Goal: Find specific page/section: Find specific page/section

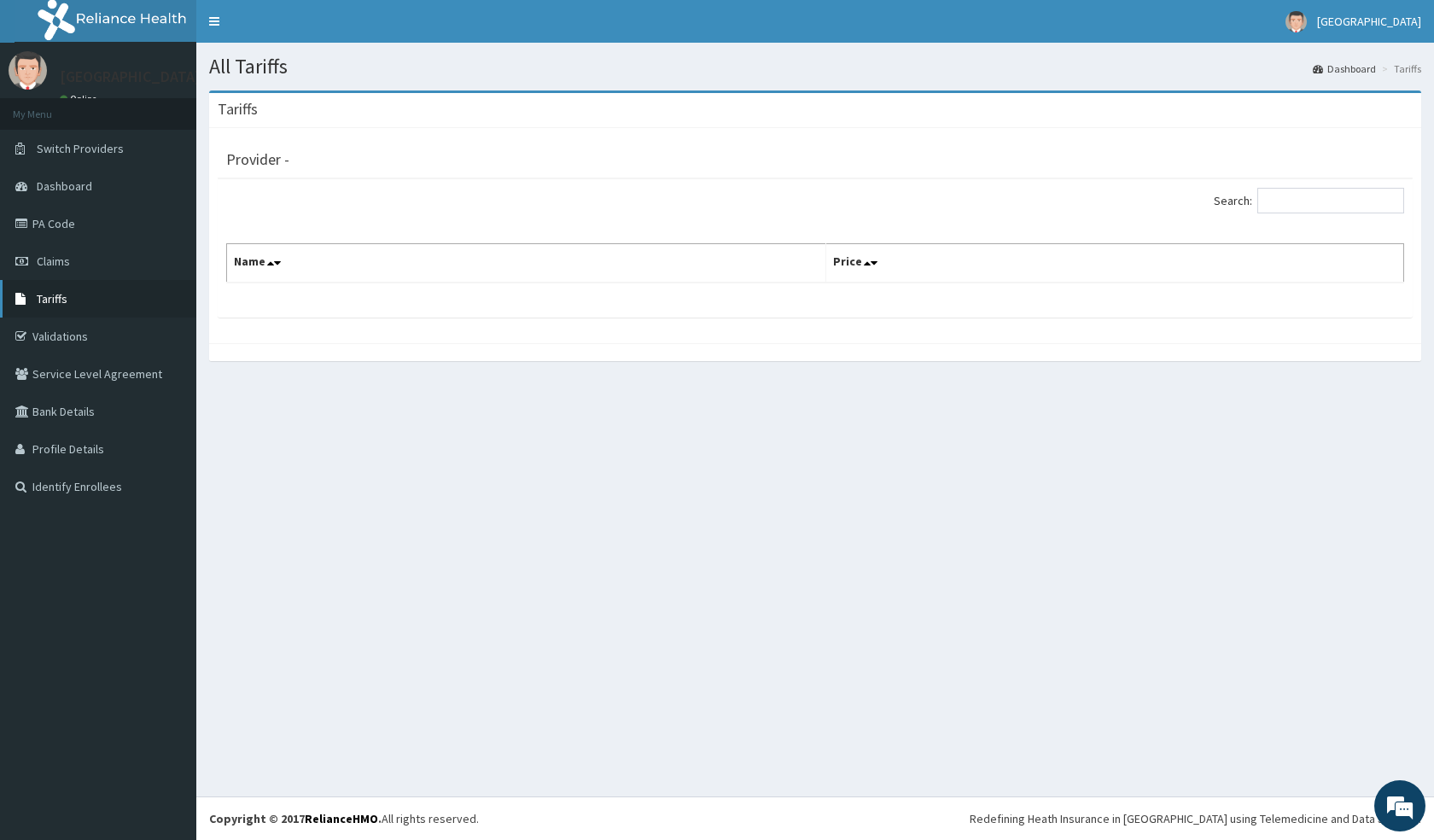
click at [70, 299] on link "Tariffs" at bounding box center [98, 299] width 197 height 37
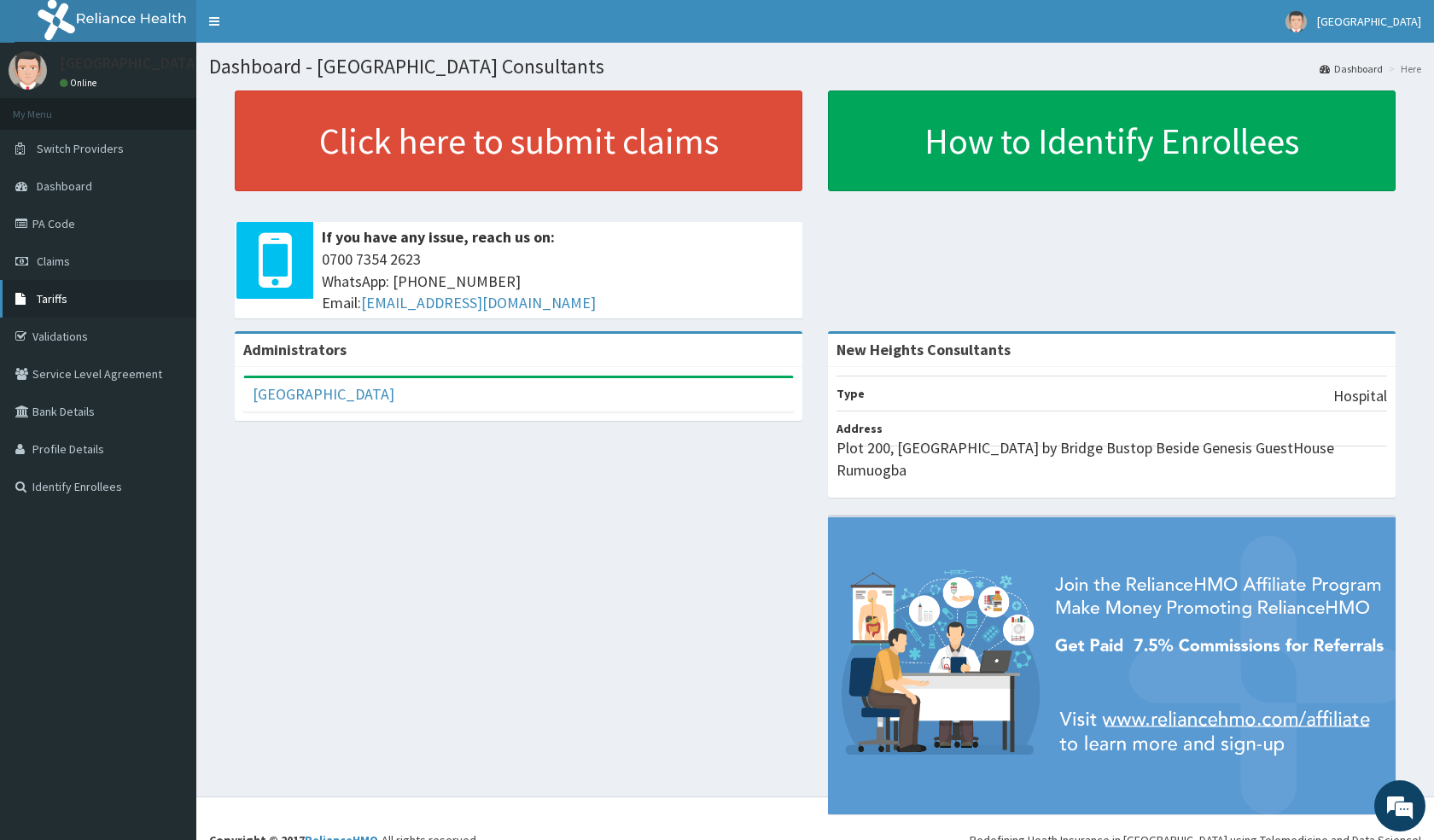
click at [62, 290] on link "Tariffs" at bounding box center [98, 299] width 197 height 37
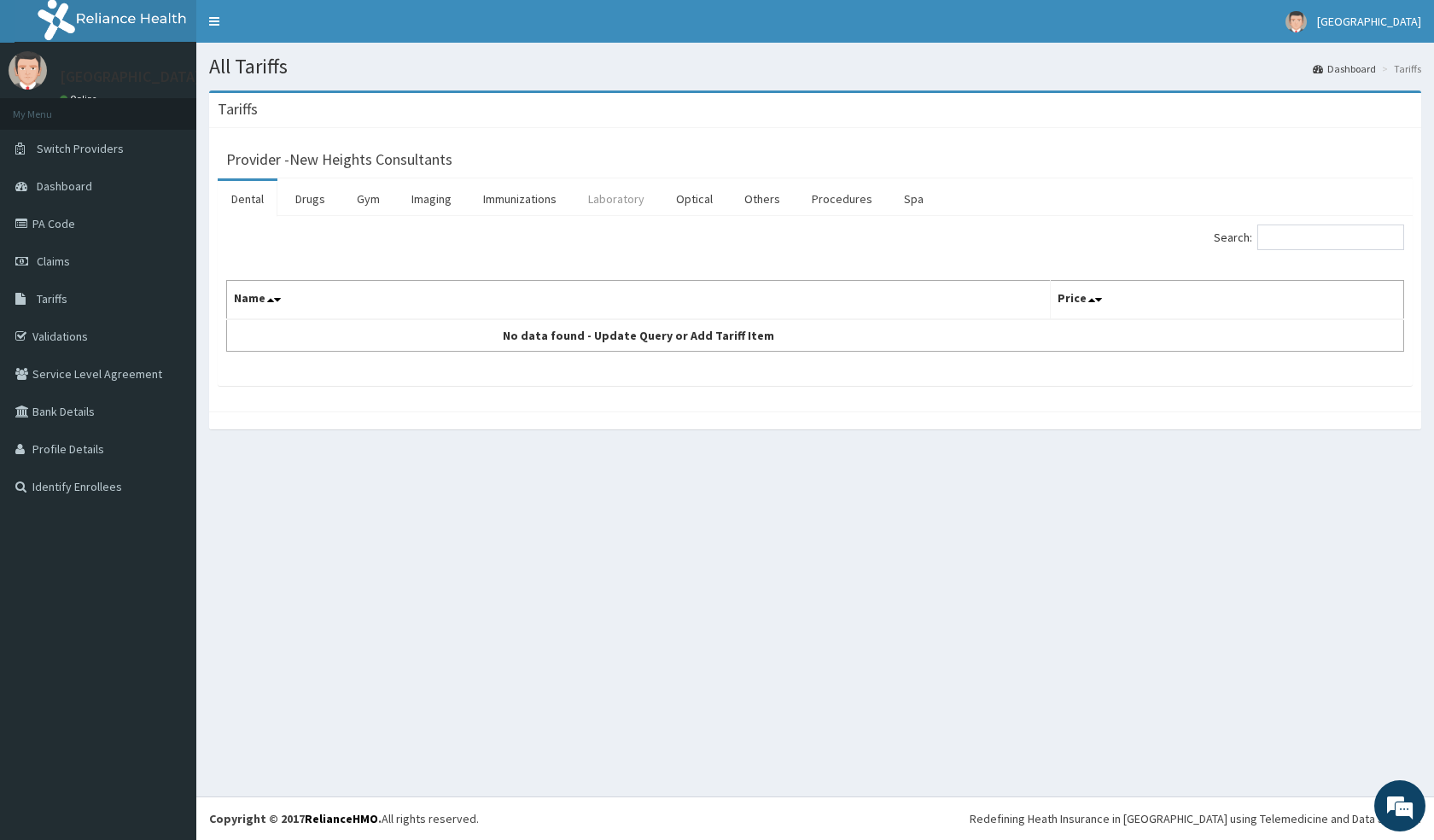
click at [615, 195] on link "Laboratory" at bounding box center [616, 198] width 84 height 35
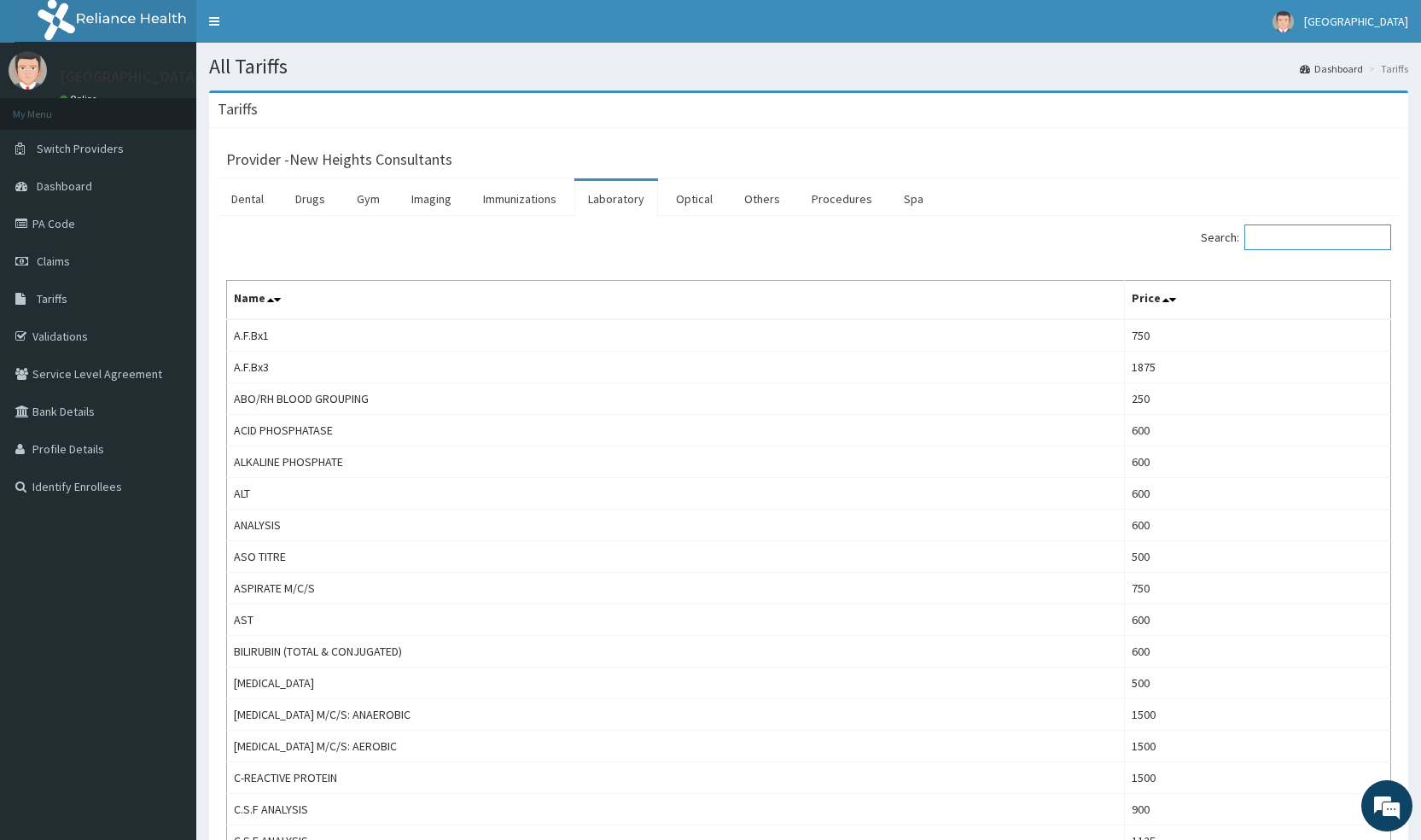
click at [1341, 238] on input "Search:" at bounding box center [1317, 238] width 147 height 25
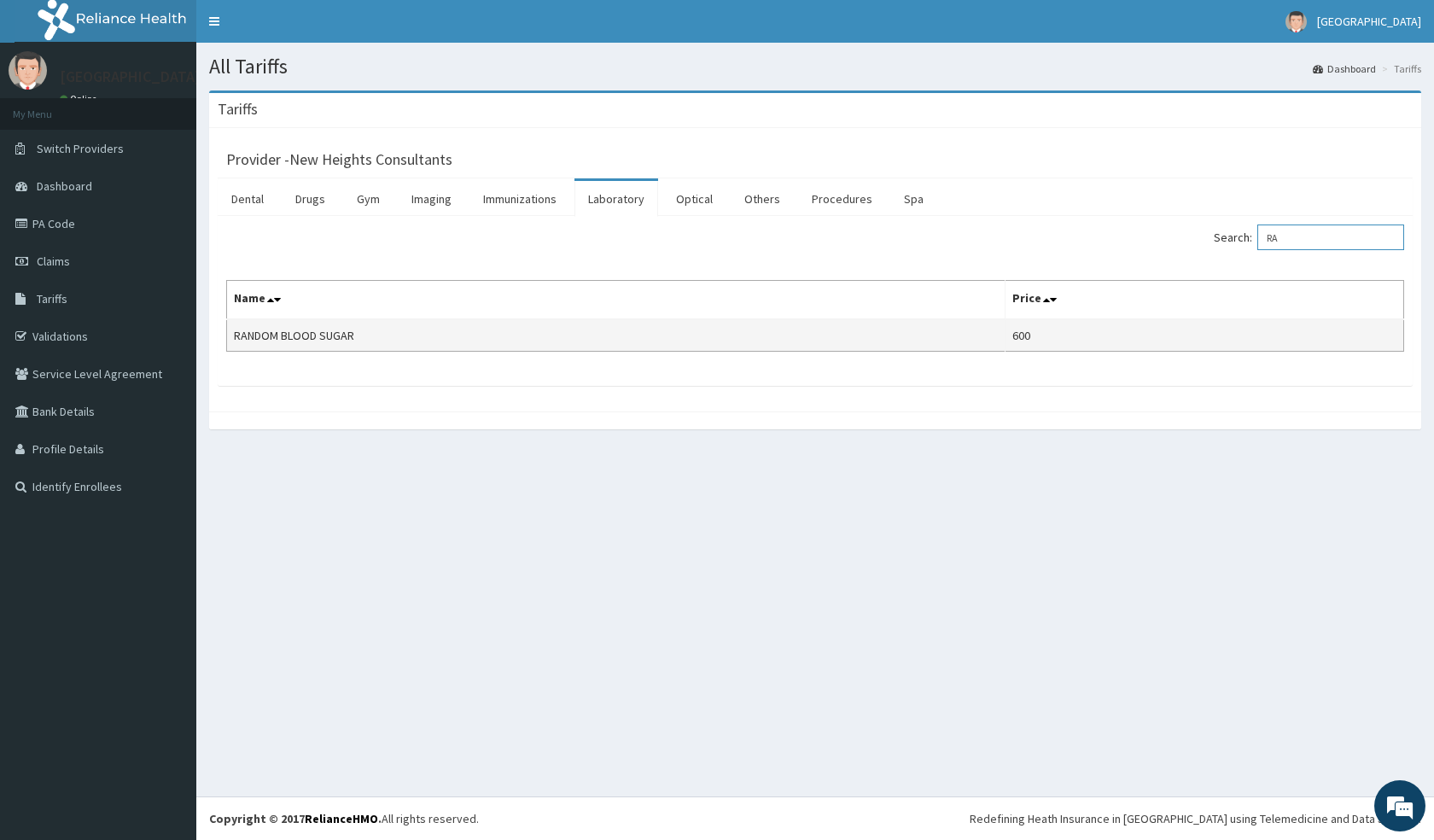
type input "R"
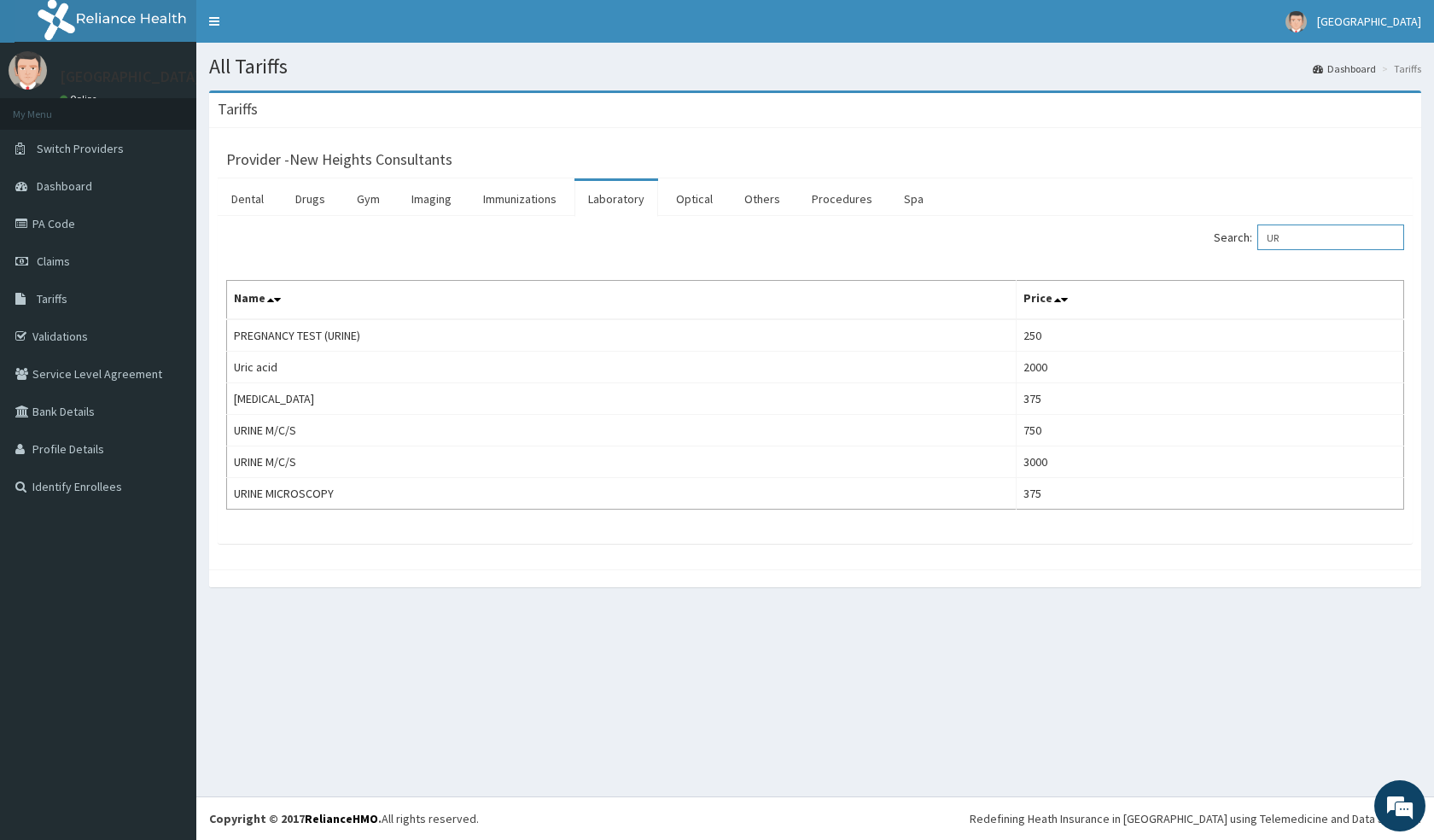
type input "U"
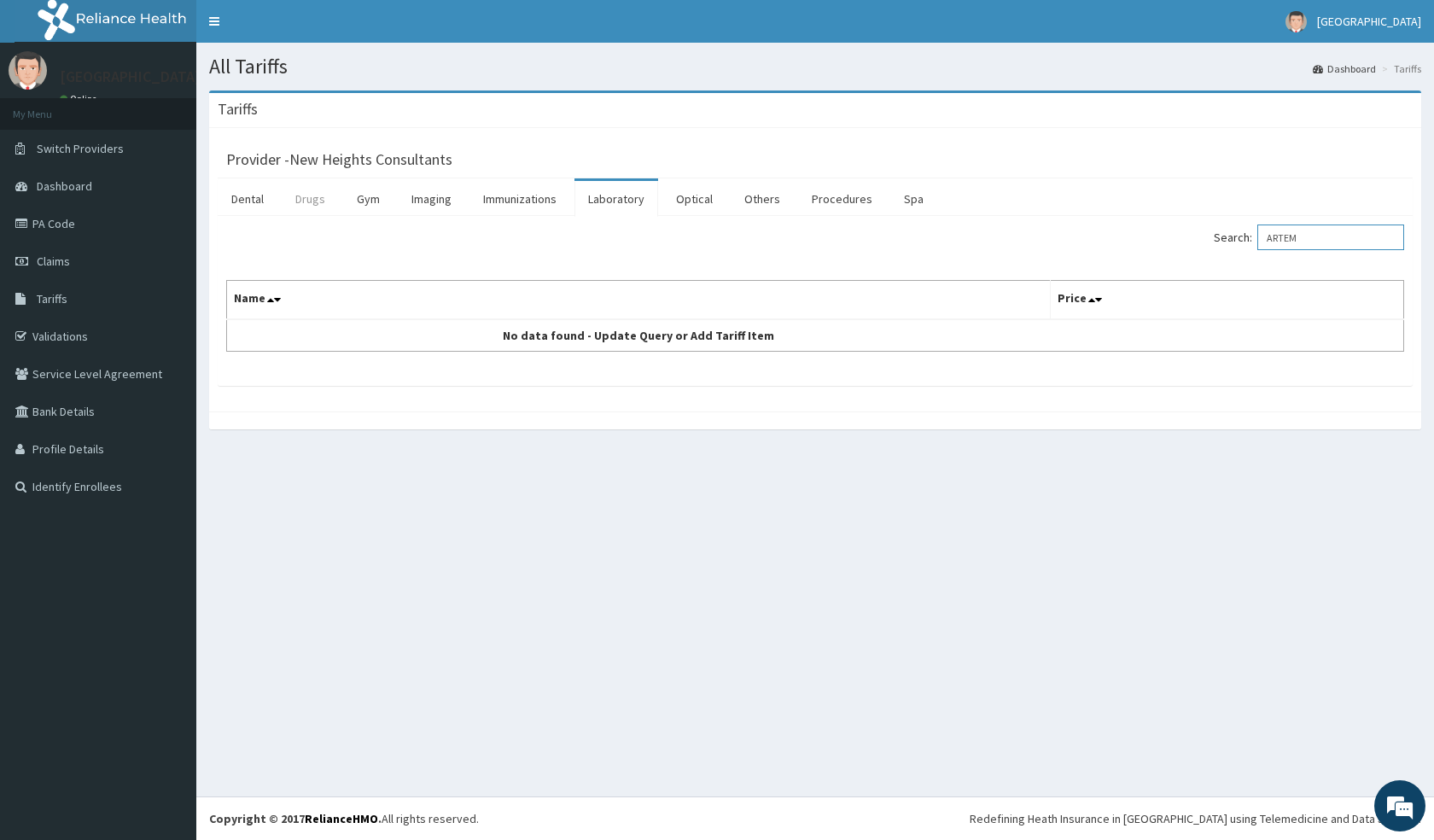
type input "ARTEM"
click at [295, 202] on link "Drugs" at bounding box center [310, 198] width 57 height 35
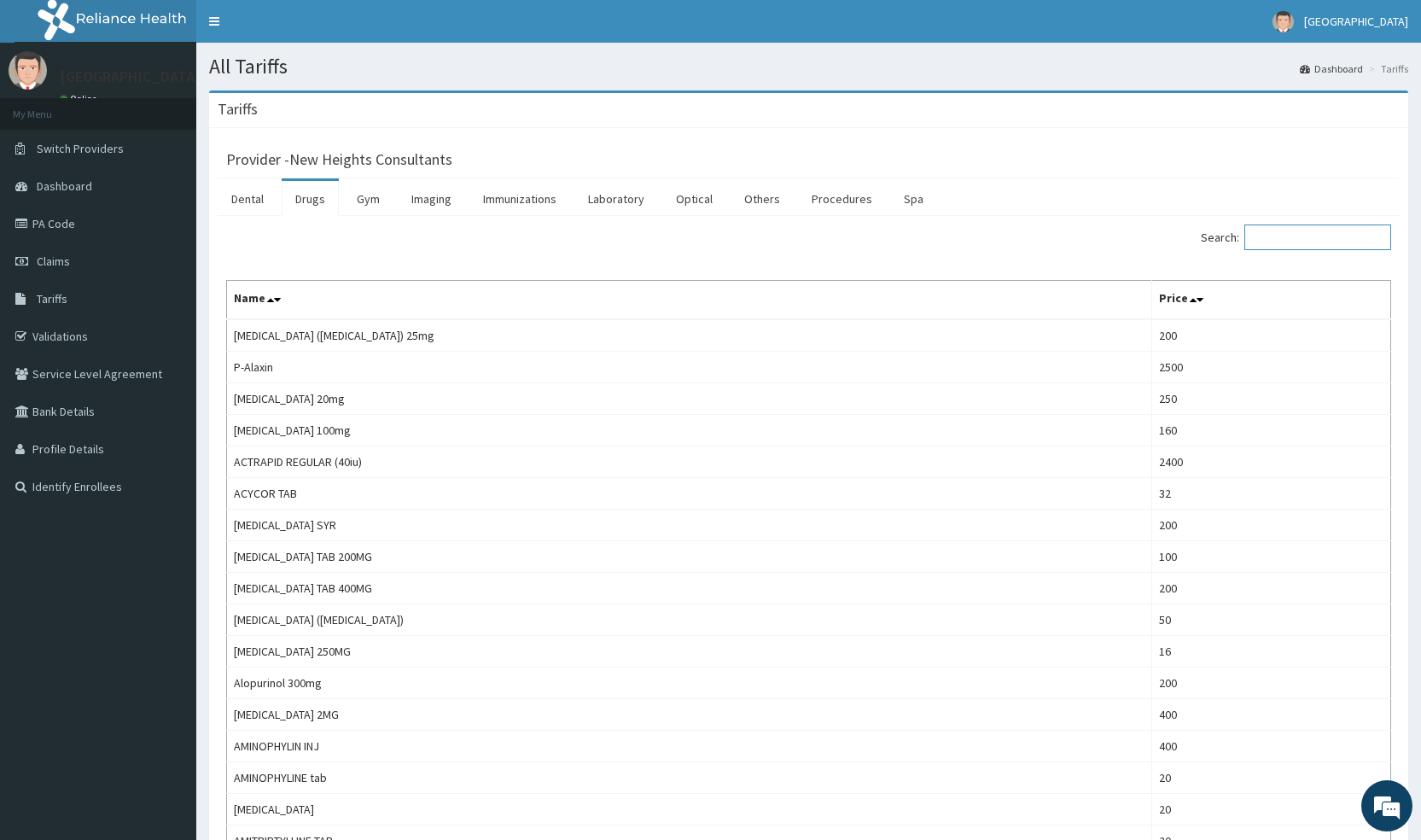
click at [1315, 239] on input "Search:" at bounding box center [1317, 238] width 147 height 25
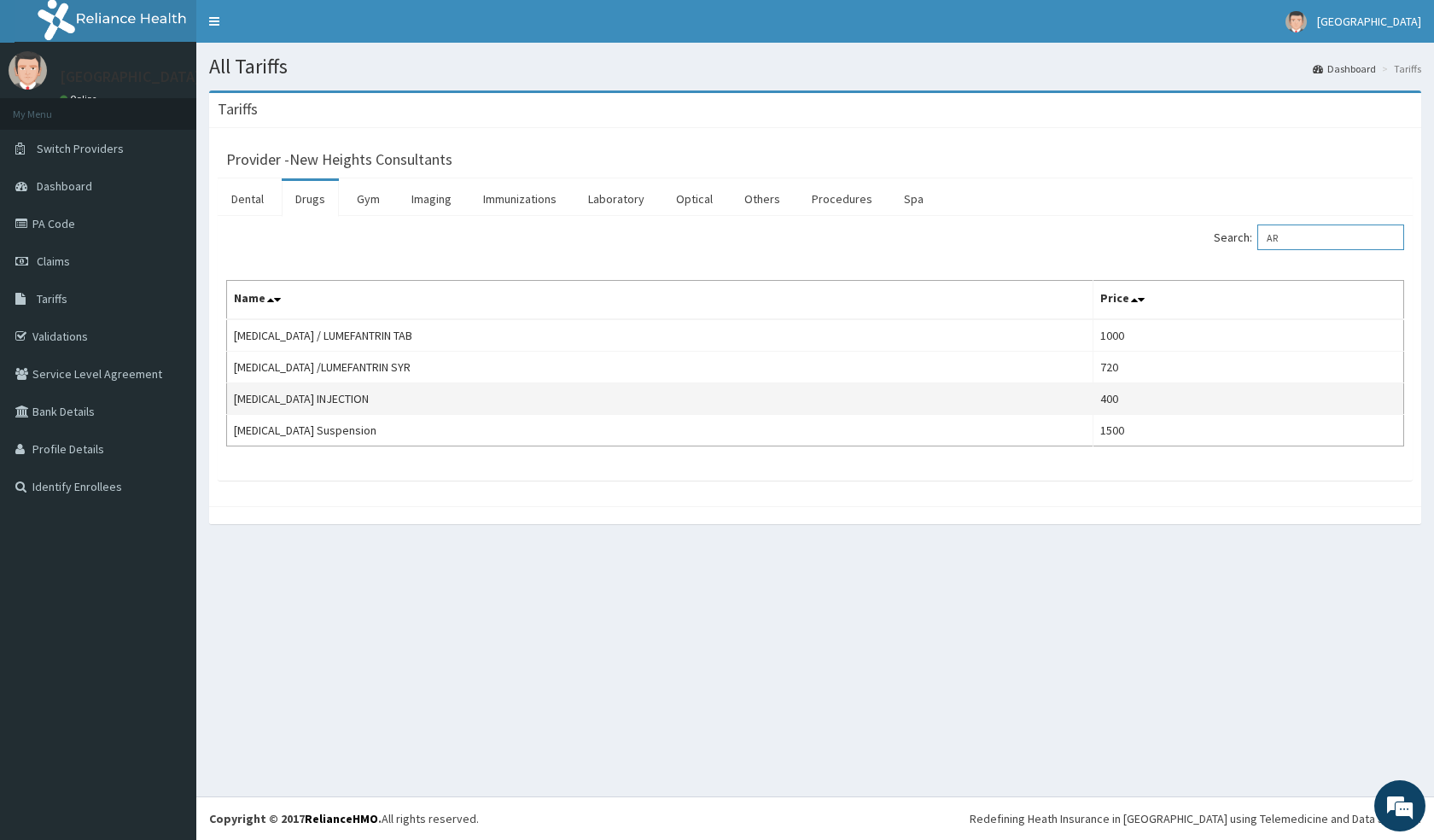
type input "A"
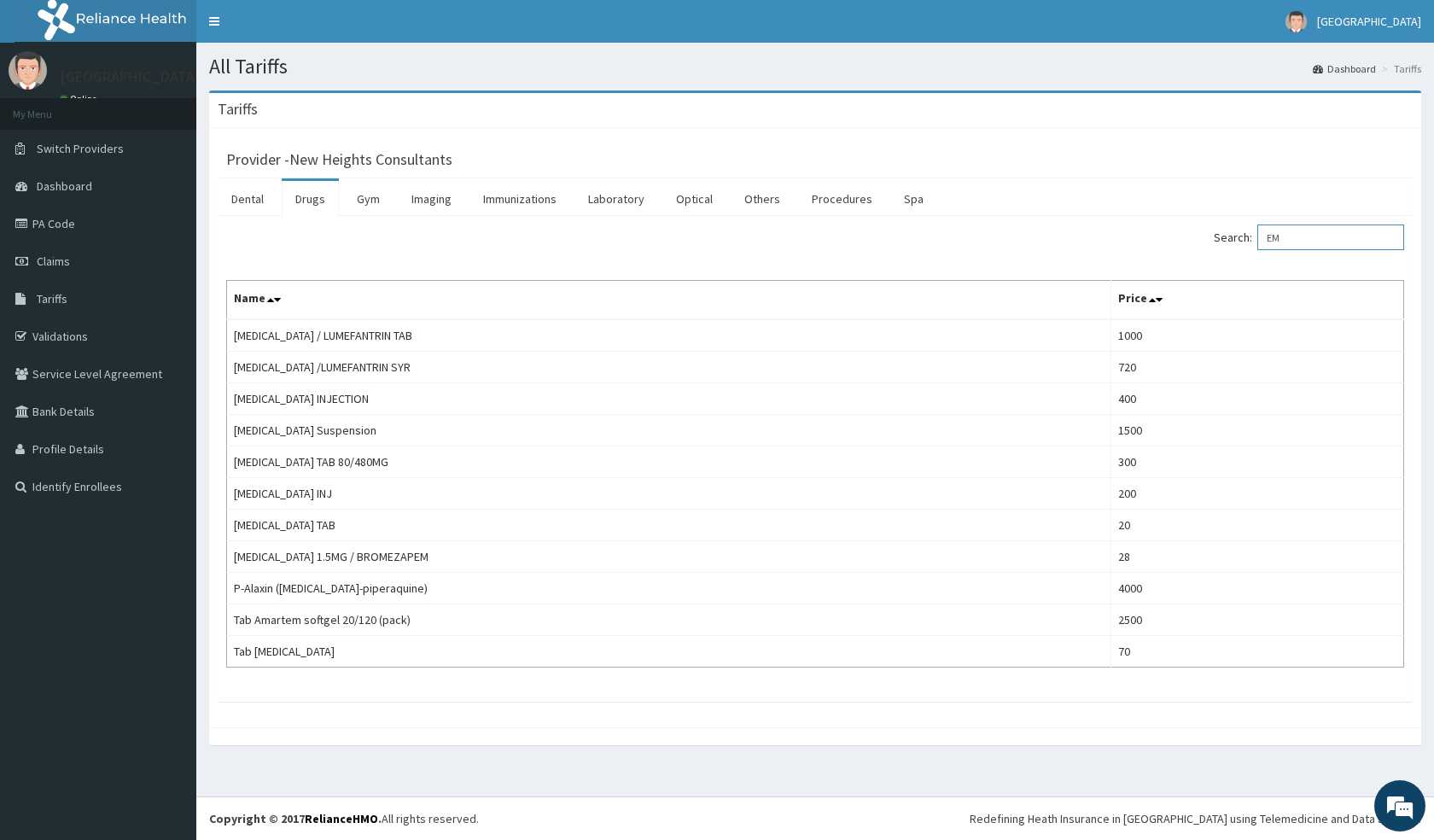
type input "E"
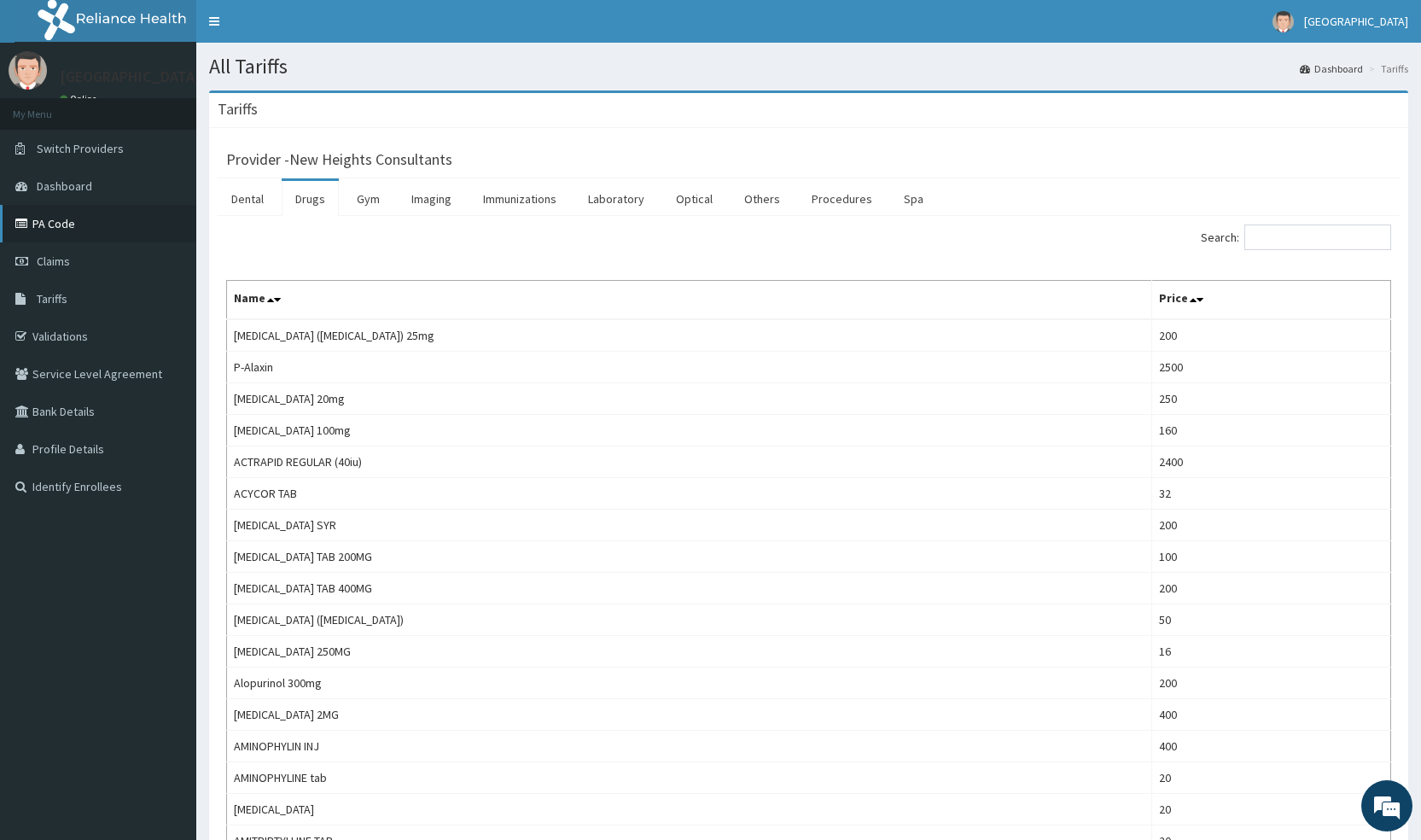
click at [86, 232] on link "PA Code" at bounding box center [98, 223] width 197 height 37
